Goal: Use online tool/utility

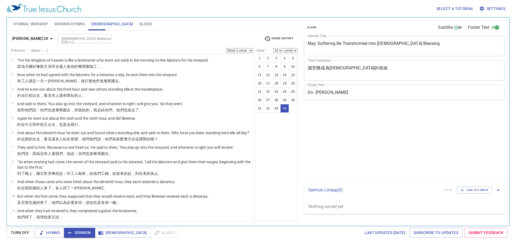
select select "34"
